Goal: Task Accomplishment & Management: Manage account settings

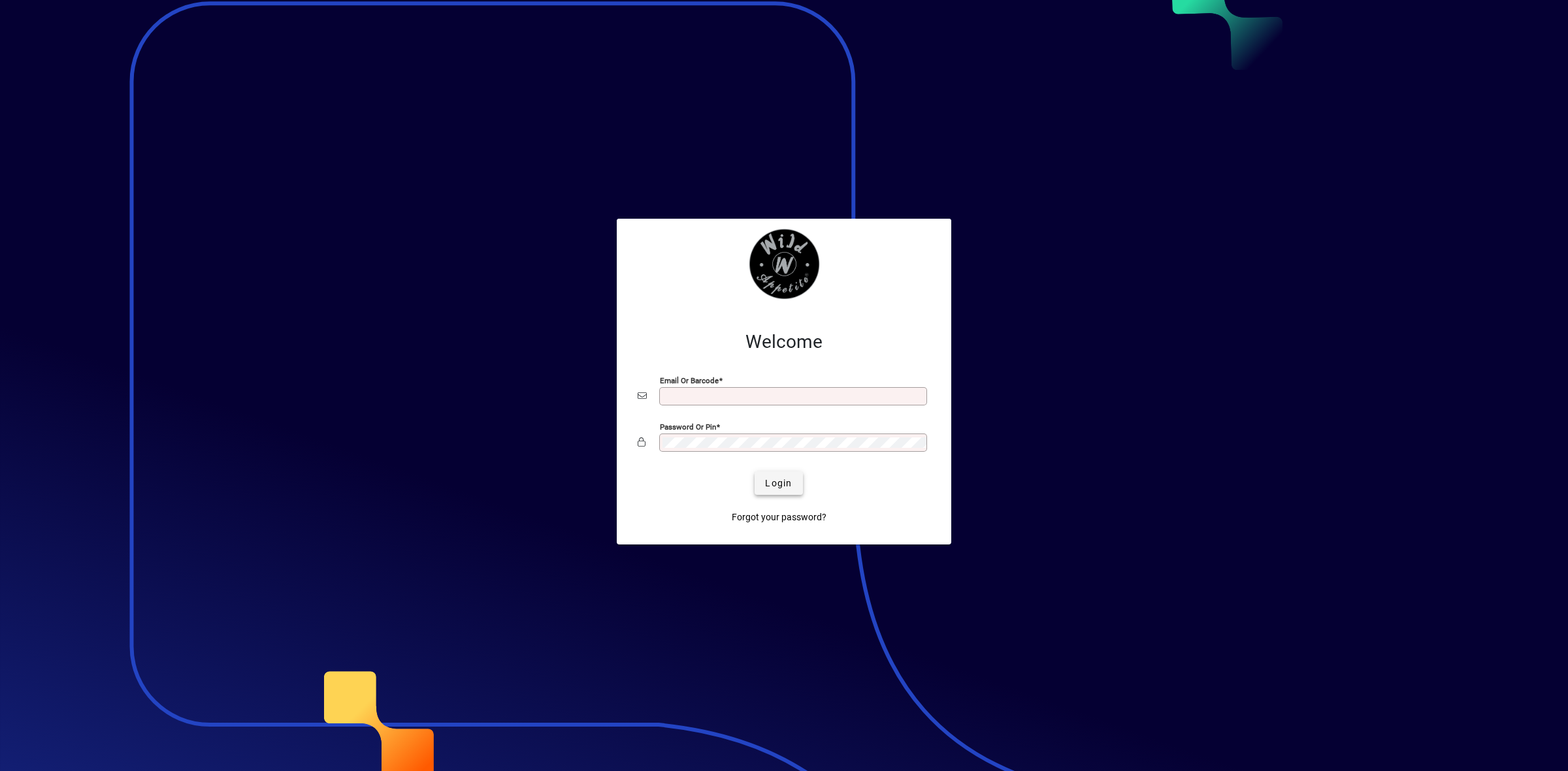
type input "**********"
click at [781, 480] on span "Login" at bounding box center [779, 484] width 27 height 13
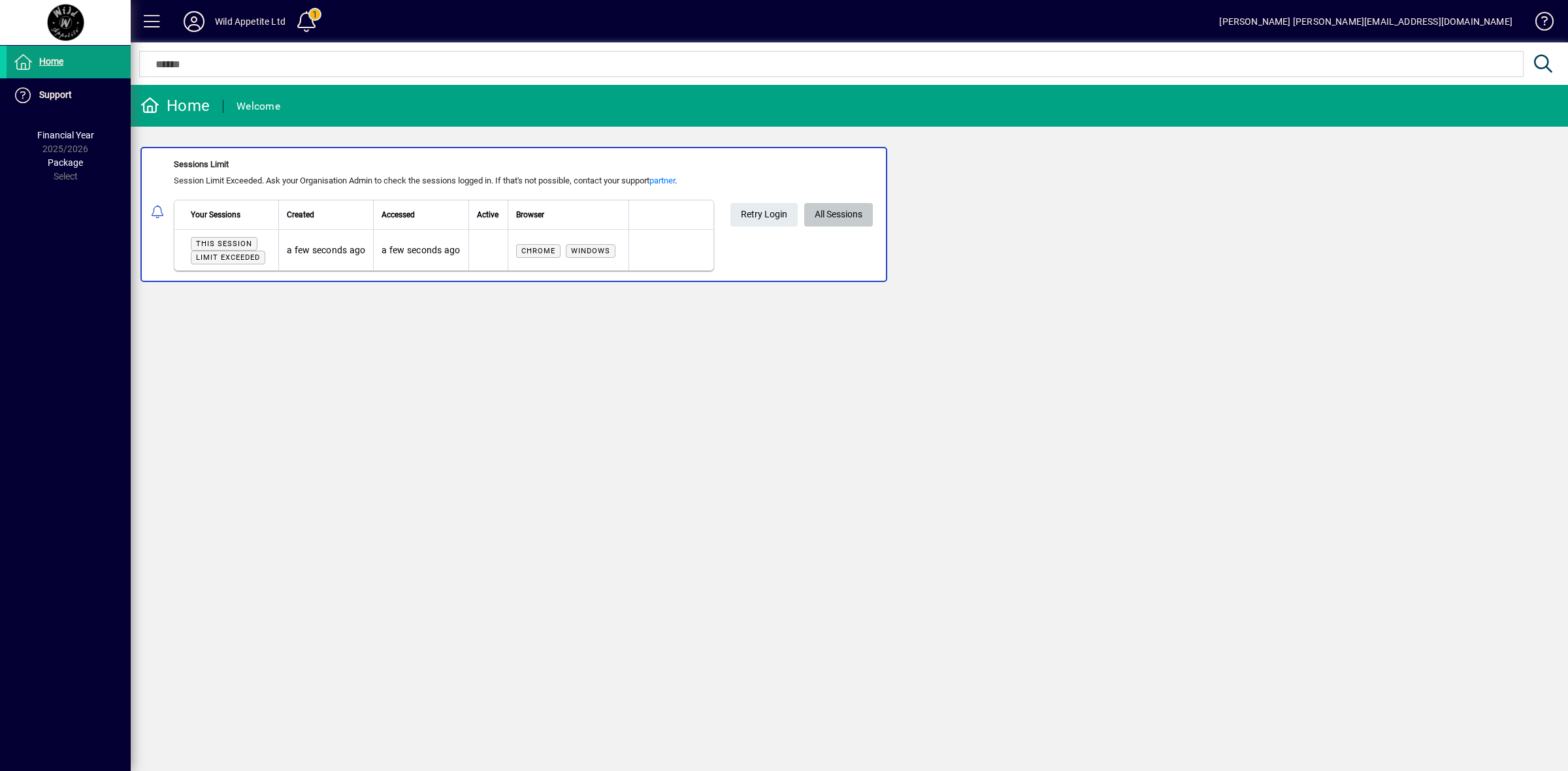
click at [854, 214] on span "All Sessions" at bounding box center [838, 214] width 48 height 21
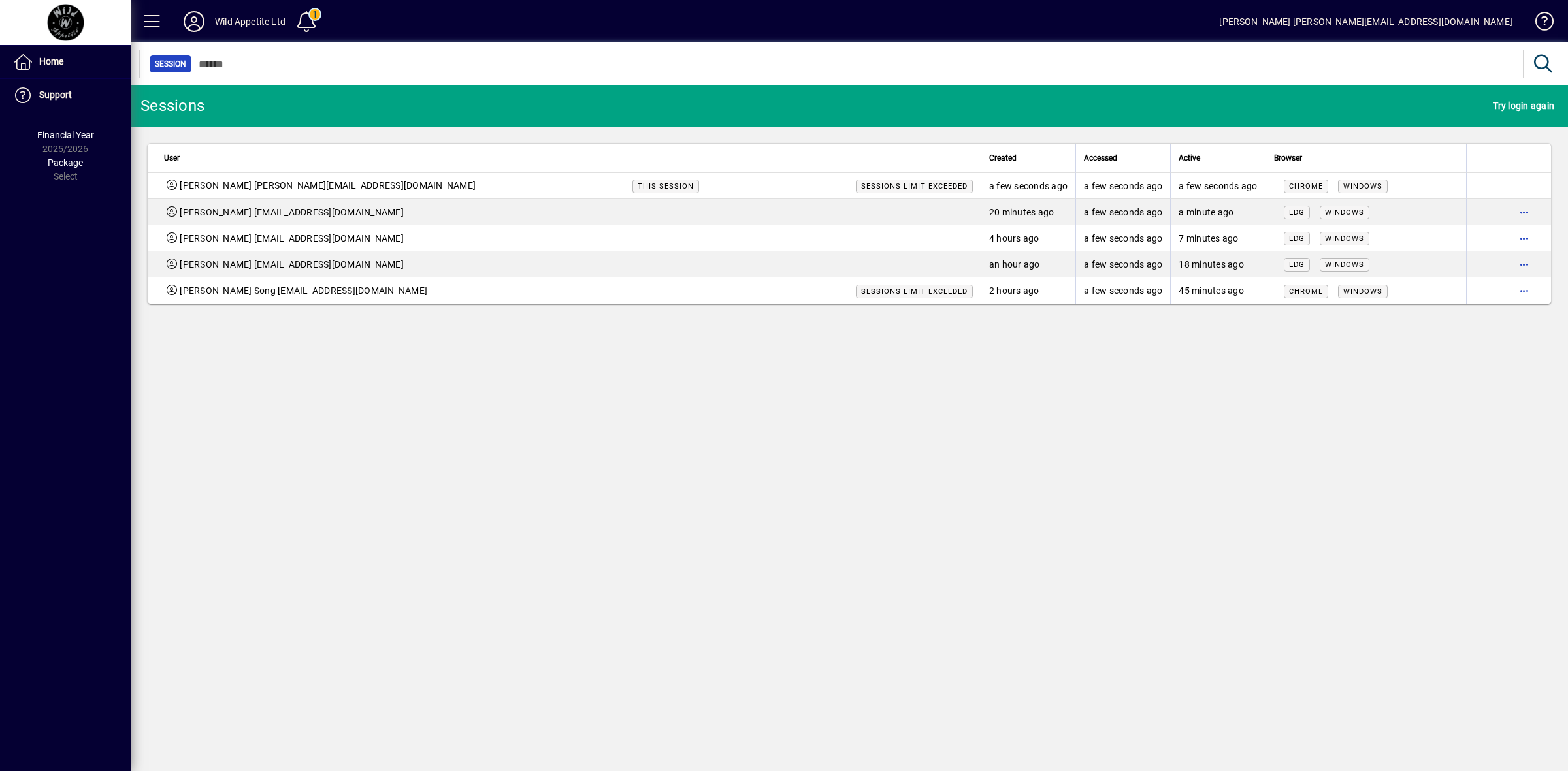
click at [275, 447] on div "Sessions Try login again User Created Accessed Active Browser Grant Pemberton g…" at bounding box center [849, 428] width 1437 height 687
